Goal: Browse casually: Explore the website without a specific task or goal

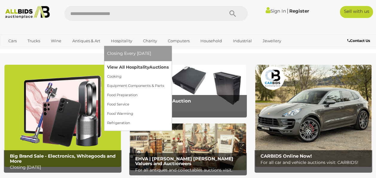
click at [133, 66] on link "View All Hospitality Auctions" at bounding box center [138, 66] width 62 height 9
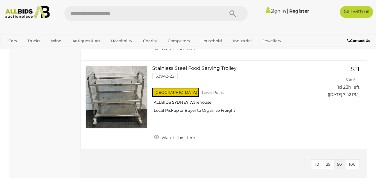
scroll to position [2177, 0]
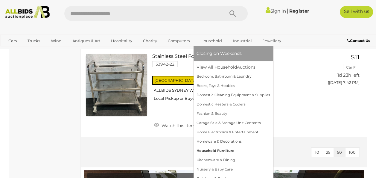
click at [220, 153] on link "Household Furniture" at bounding box center [233, 150] width 74 height 9
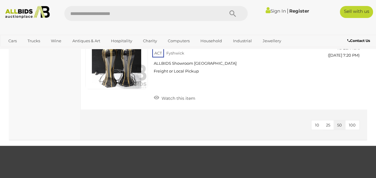
scroll to position [643, 0]
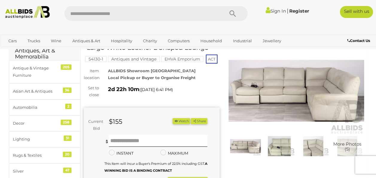
scroll to position [40, 0]
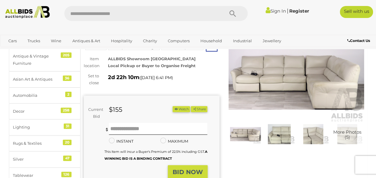
click at [323, 87] on img at bounding box center [296, 78] width 136 height 87
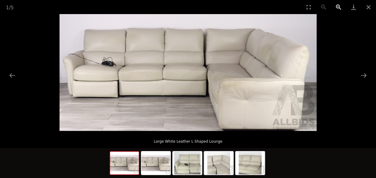
click at [338, 5] on button "Zoom in" at bounding box center [338, 7] width 15 height 14
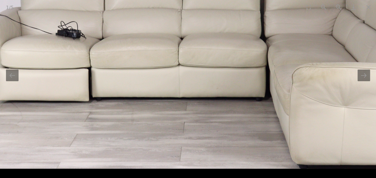
drag, startPoint x: 230, startPoint y: 77, endPoint x: 271, endPoint y: 16, distance: 73.9
click at [271, 16] on img at bounding box center [228, 51] width 513 height 233
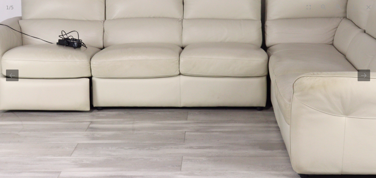
click at [244, 24] on img at bounding box center [229, 60] width 513 height 233
click at [369, 6] on button "Close gallery" at bounding box center [368, 7] width 15 height 14
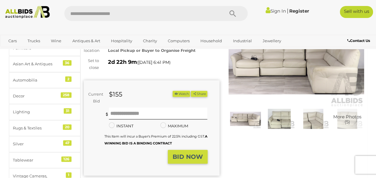
scroll to position [4, 0]
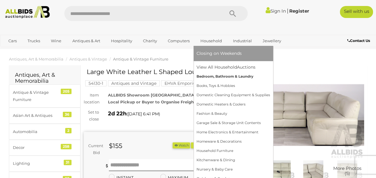
click at [220, 78] on link "Bedroom, Bathroom & Laundry" at bounding box center [233, 76] width 74 height 9
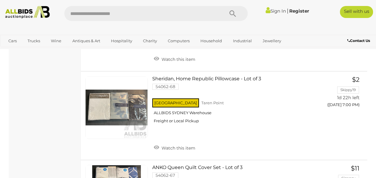
scroll to position [109, 0]
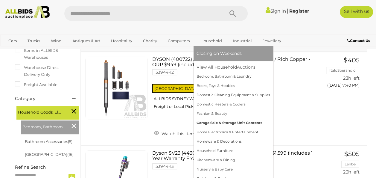
click at [245, 121] on link "Garage Sale & Storage Unit Contents" at bounding box center [233, 122] width 74 height 9
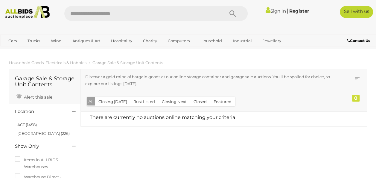
click at [29, 13] on img at bounding box center [28, 12] width 50 height 13
